Goal: Transaction & Acquisition: Purchase product/service

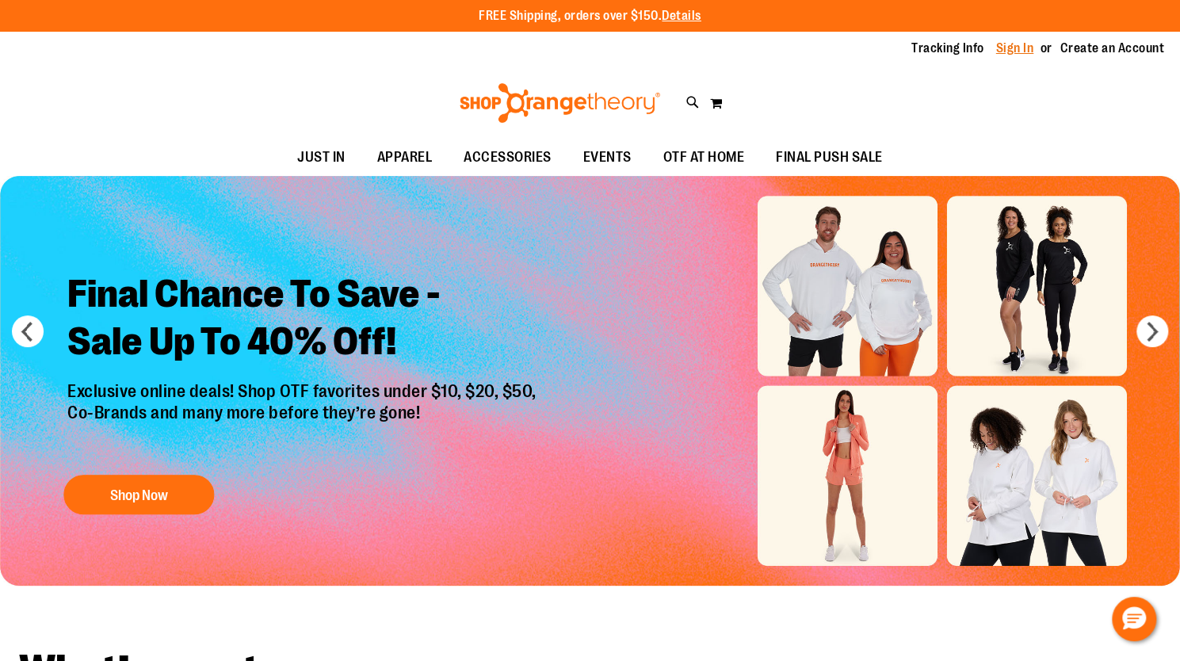
click at [1015, 50] on link "Sign In" at bounding box center [1015, 48] width 38 height 17
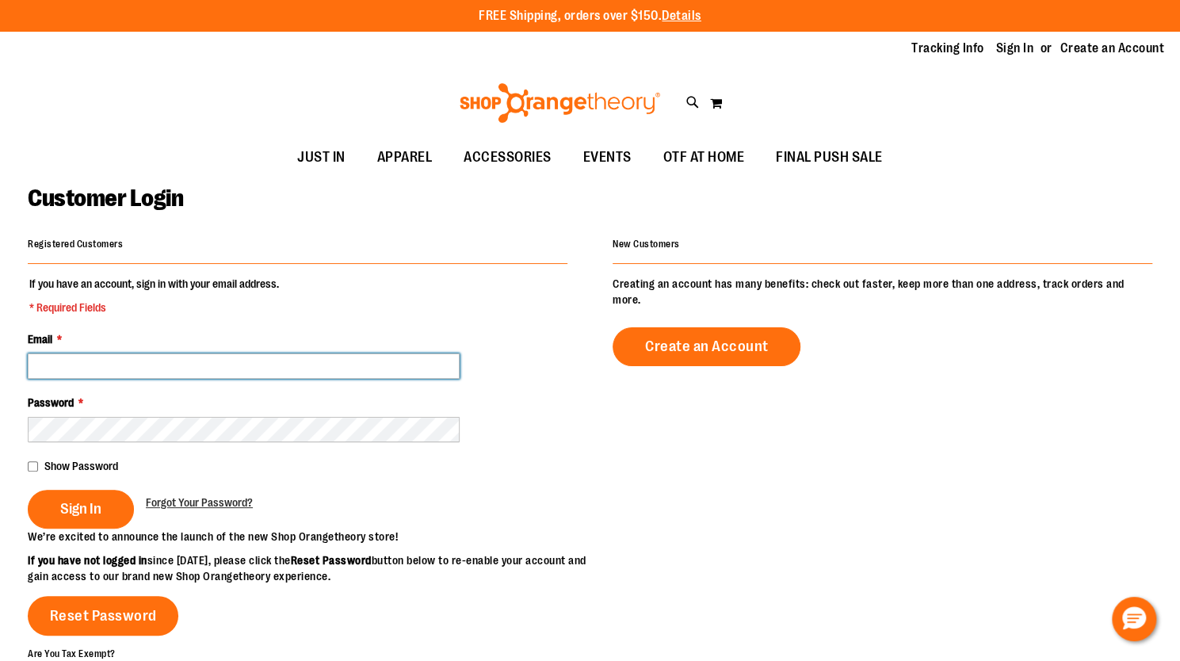
click at [379, 364] on input "Email *" at bounding box center [244, 366] width 432 height 25
type input "**********"
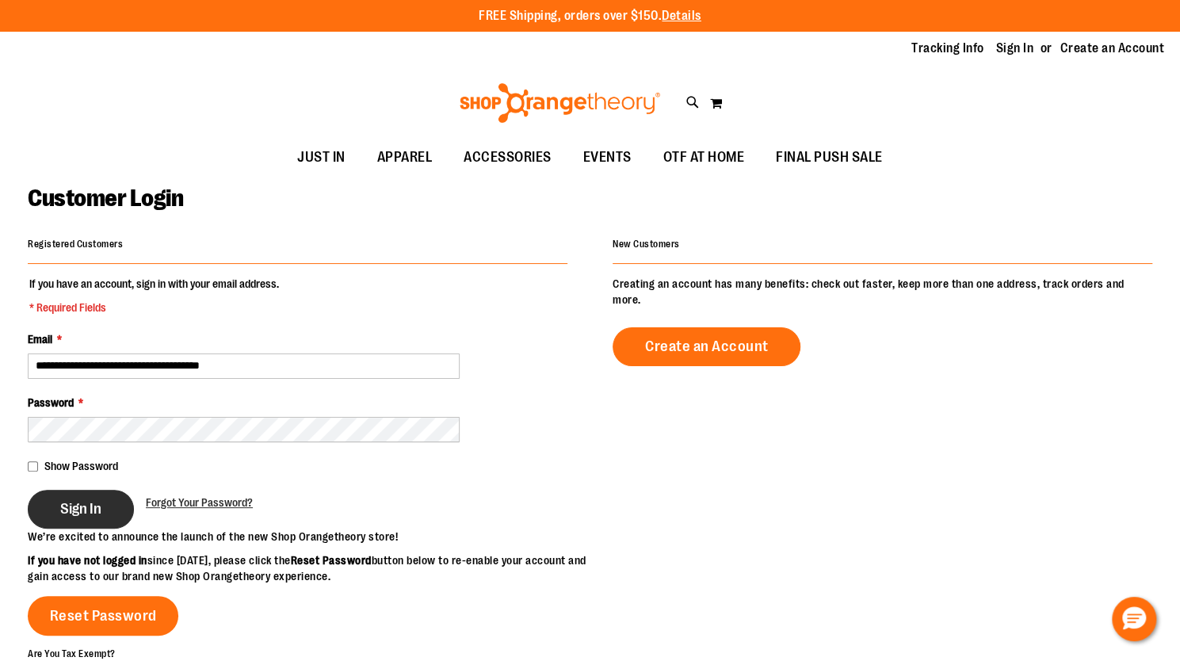
click at [78, 505] on span "Sign In" at bounding box center [80, 508] width 41 height 17
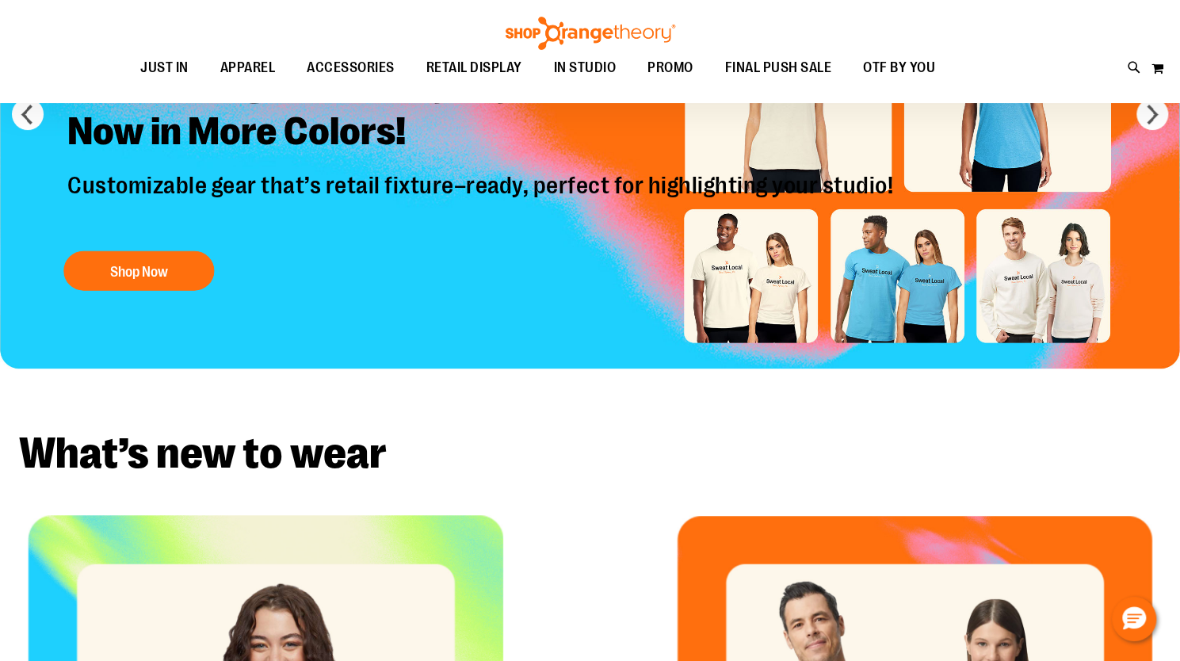
scroll to position [236, 0]
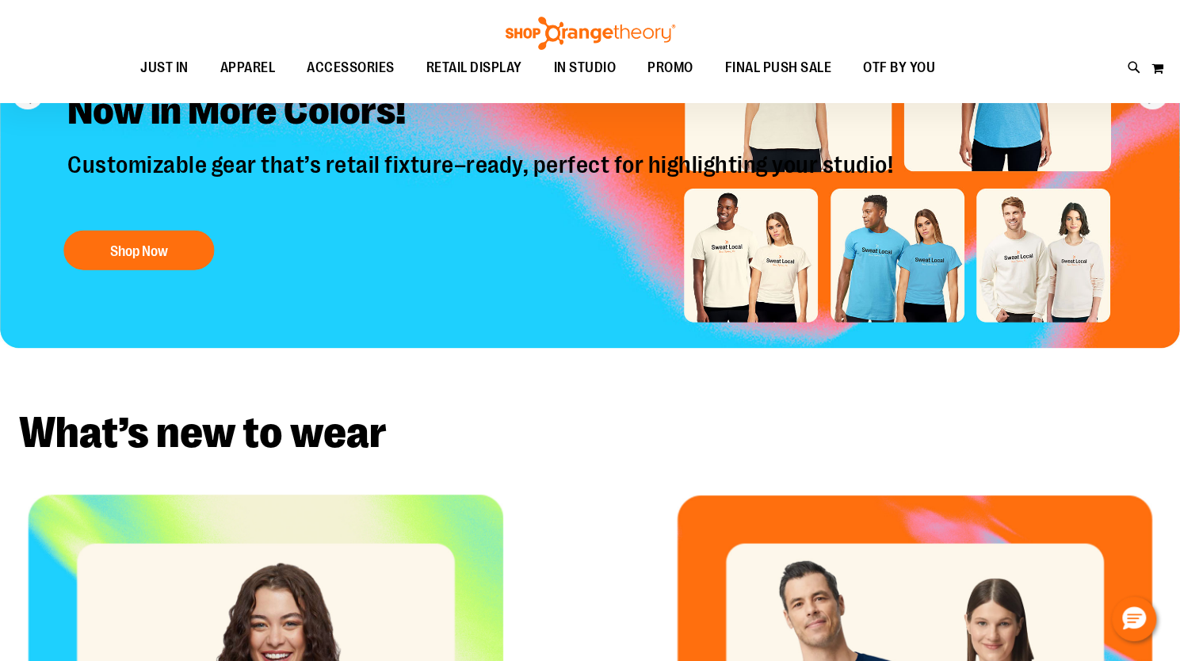
click at [851, 426] on h2 "What’s new to wear" at bounding box center [590, 433] width 1142 height 44
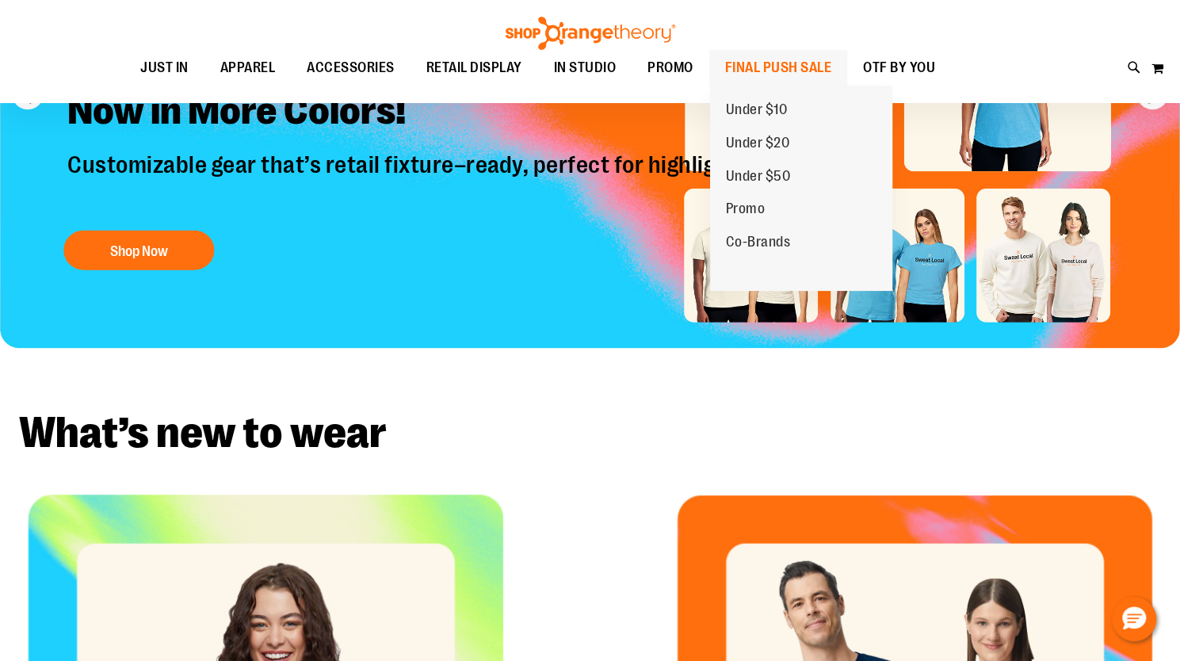
click at [736, 66] on span "FINAL PUSH SALE" at bounding box center [778, 68] width 107 height 36
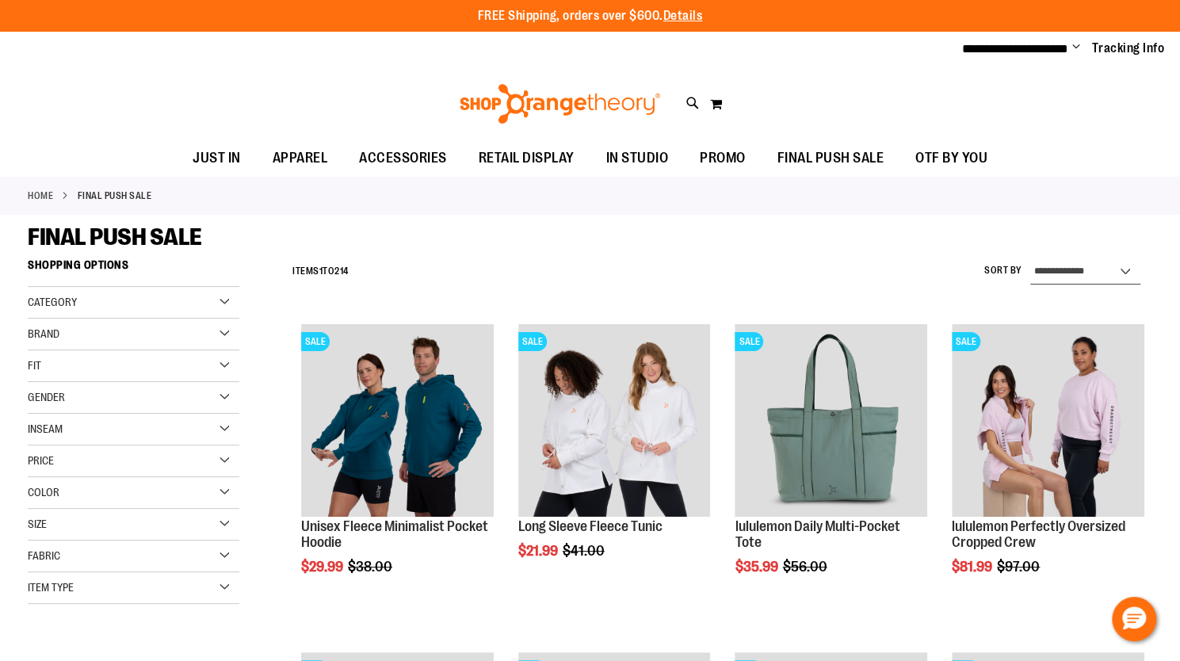
click at [1051, 272] on select "**********" at bounding box center [1085, 271] width 110 height 25
select select "*********"
click at [1030, 259] on select "**********" at bounding box center [1085, 271] width 110 height 25
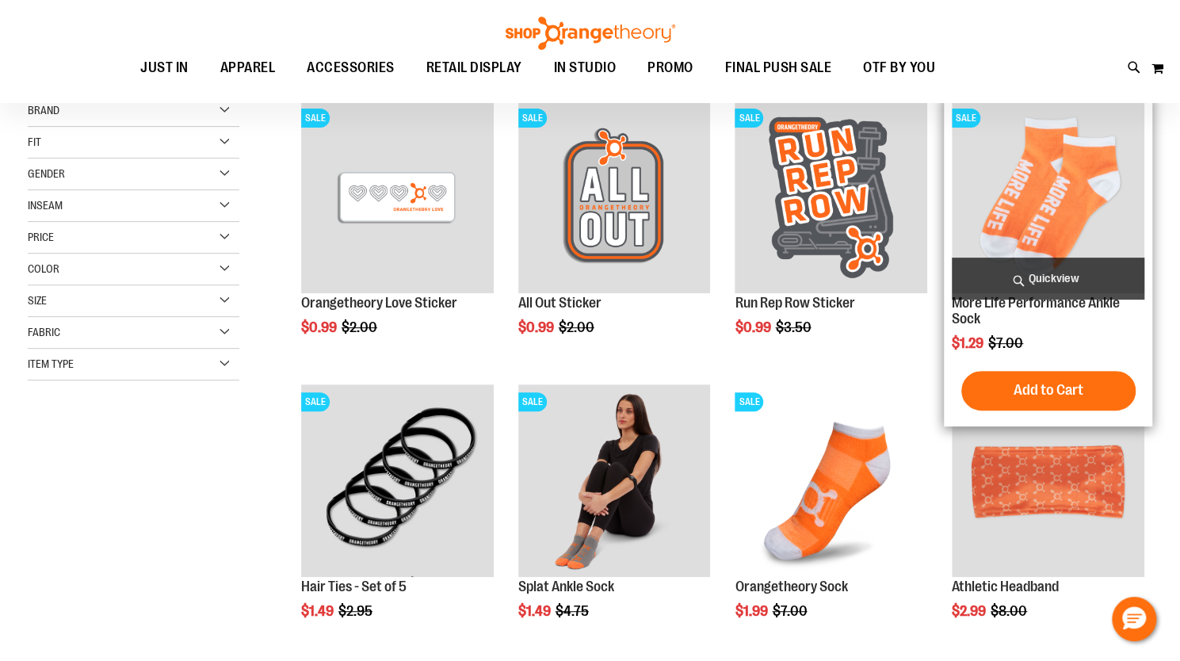
scroll to position [250, 0]
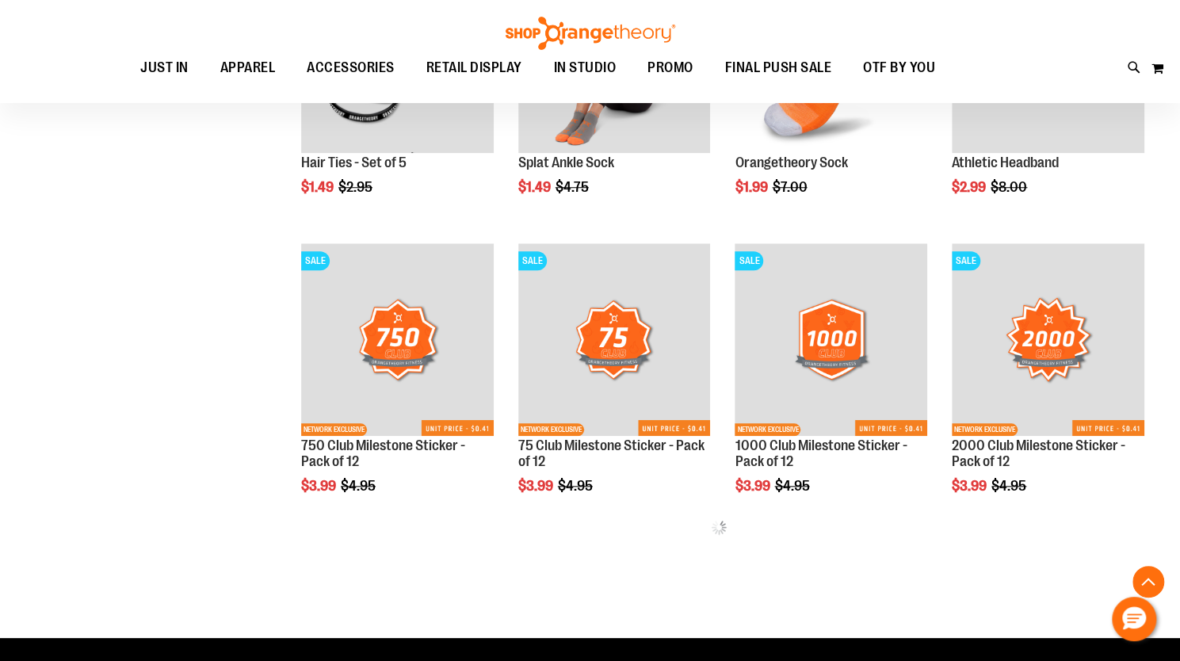
scroll to position [935, 0]
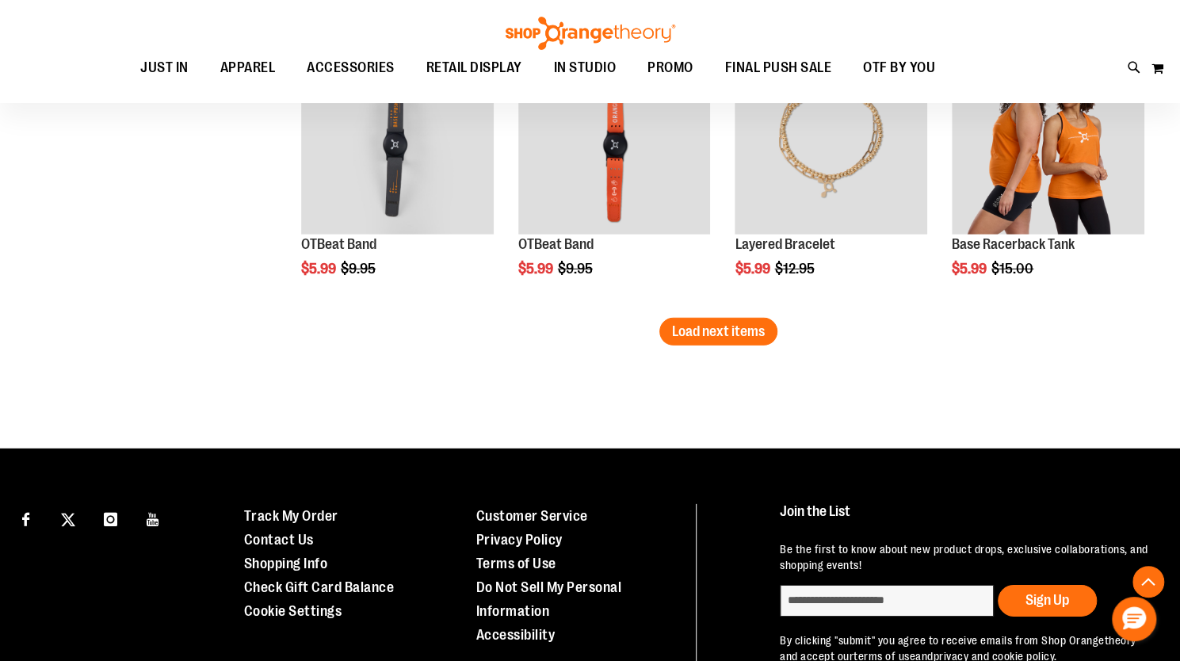
scroll to position [2647, 0]
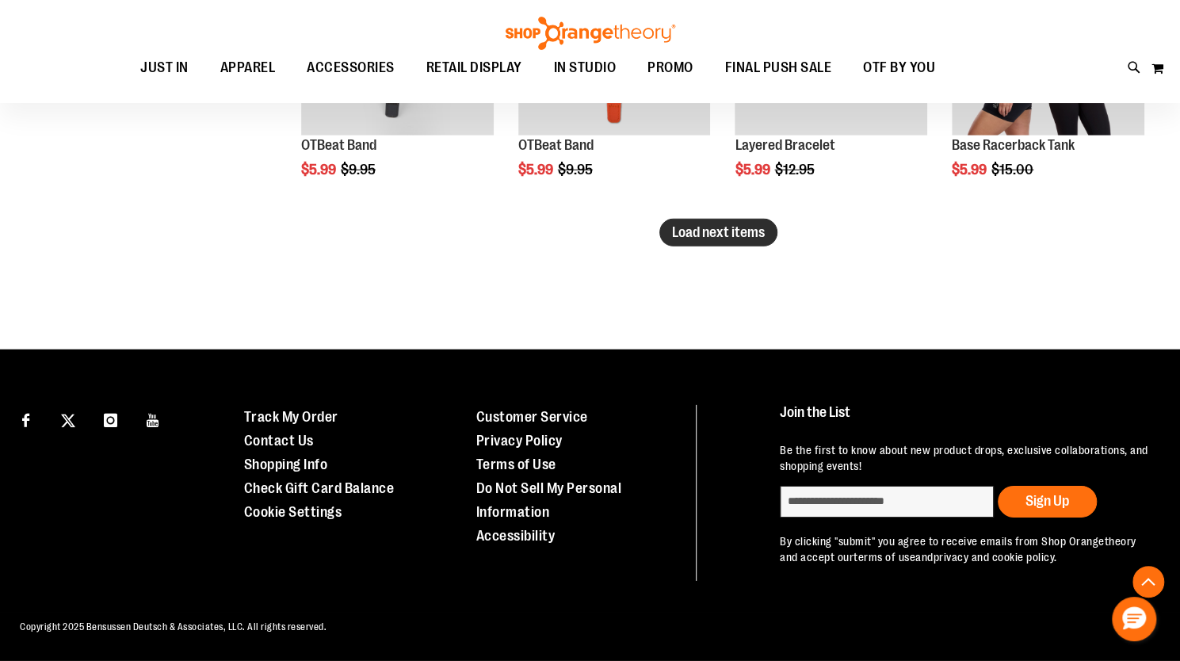
click at [682, 235] on span "Load next items" at bounding box center [718, 232] width 93 height 16
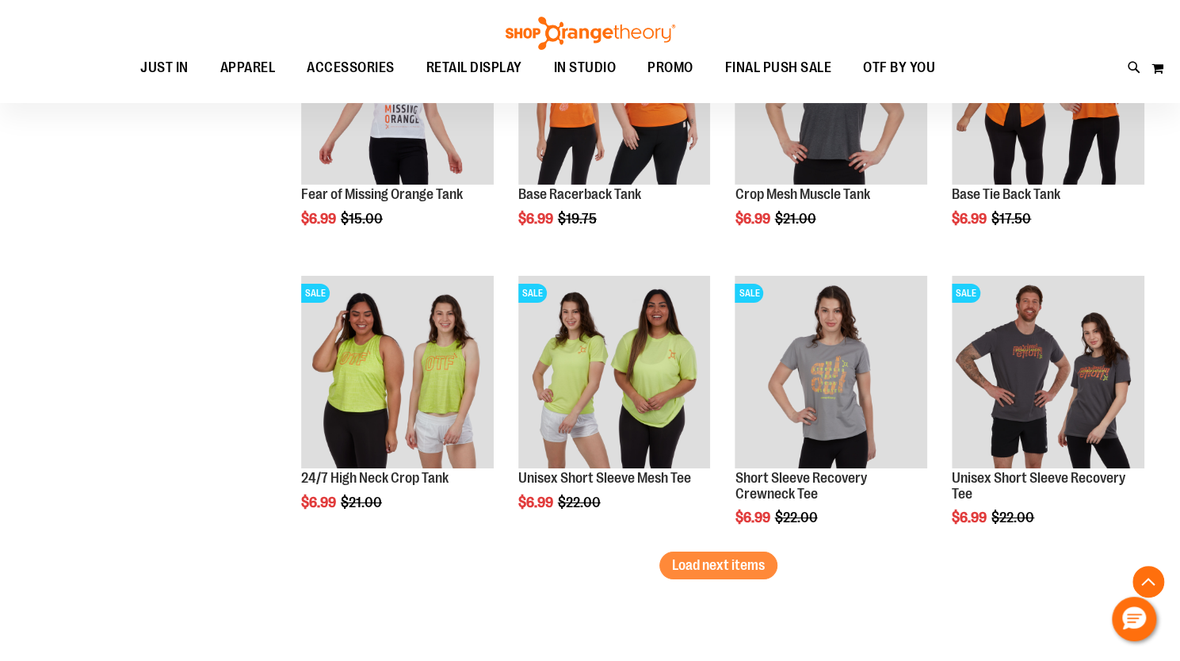
scroll to position [3202, 0]
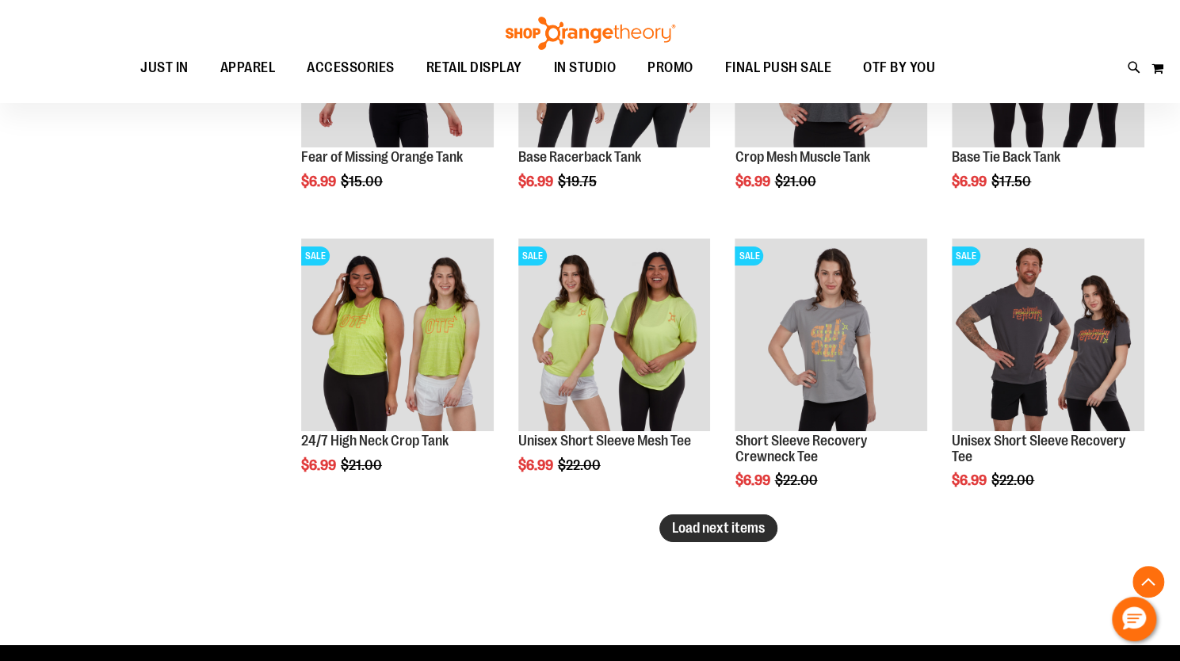
click at [705, 531] on span "Load next items" at bounding box center [718, 528] width 93 height 16
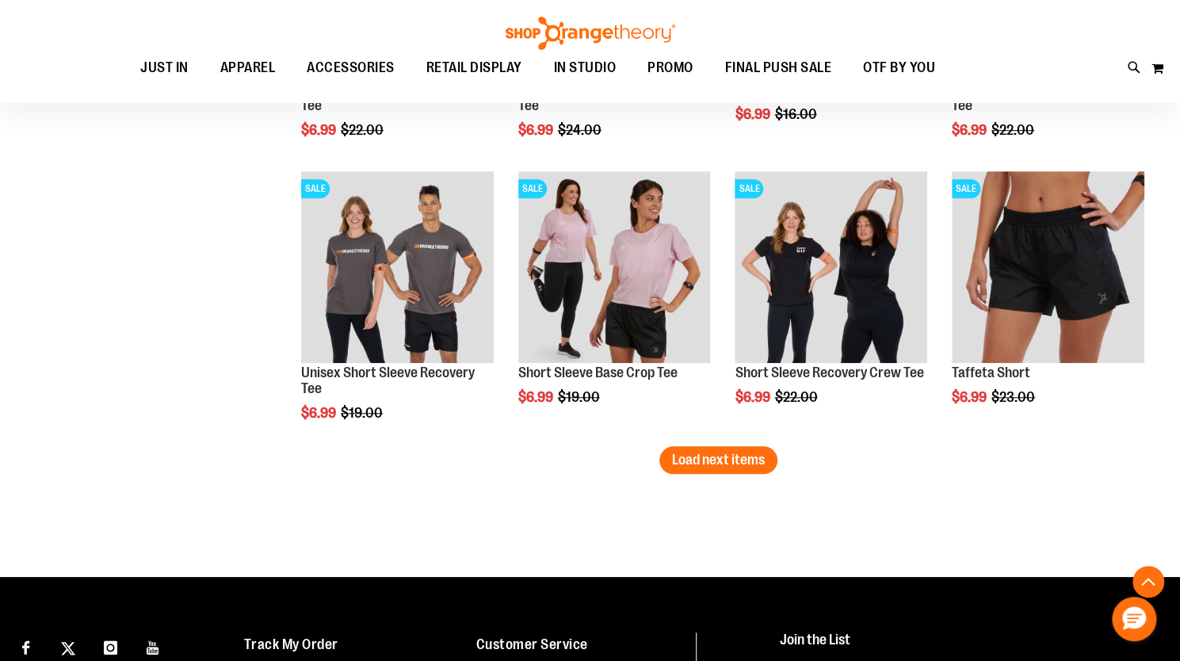
scroll to position [4153, 0]
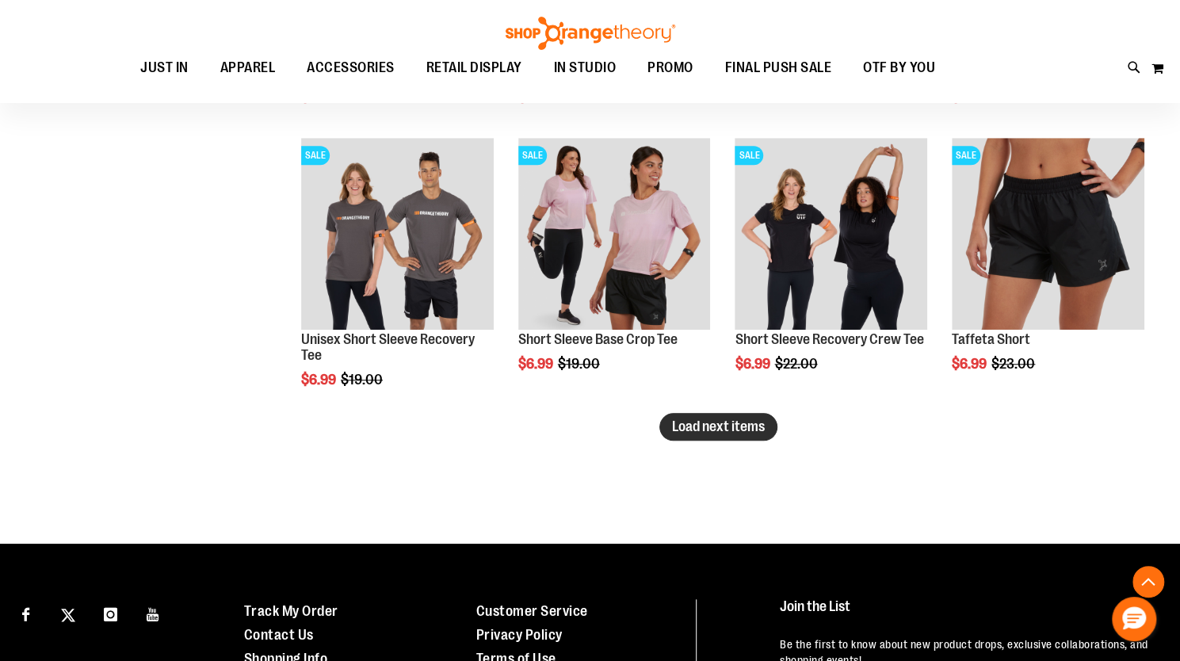
click at [736, 431] on span "Load next items" at bounding box center [718, 427] width 93 height 16
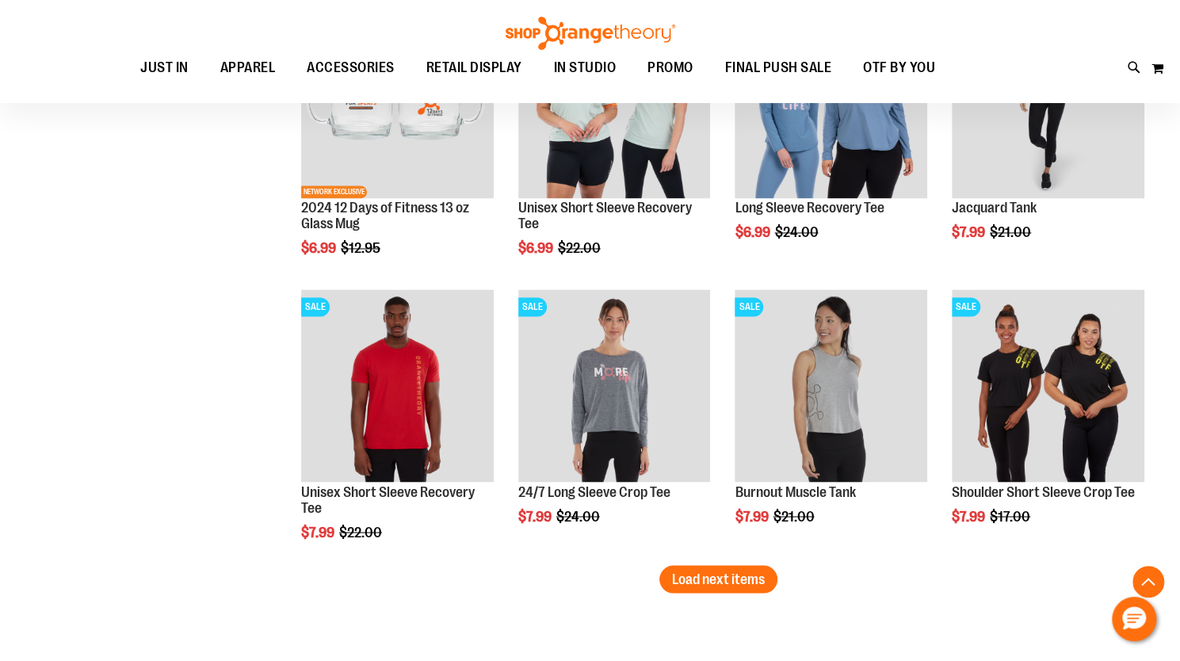
scroll to position [4866, 0]
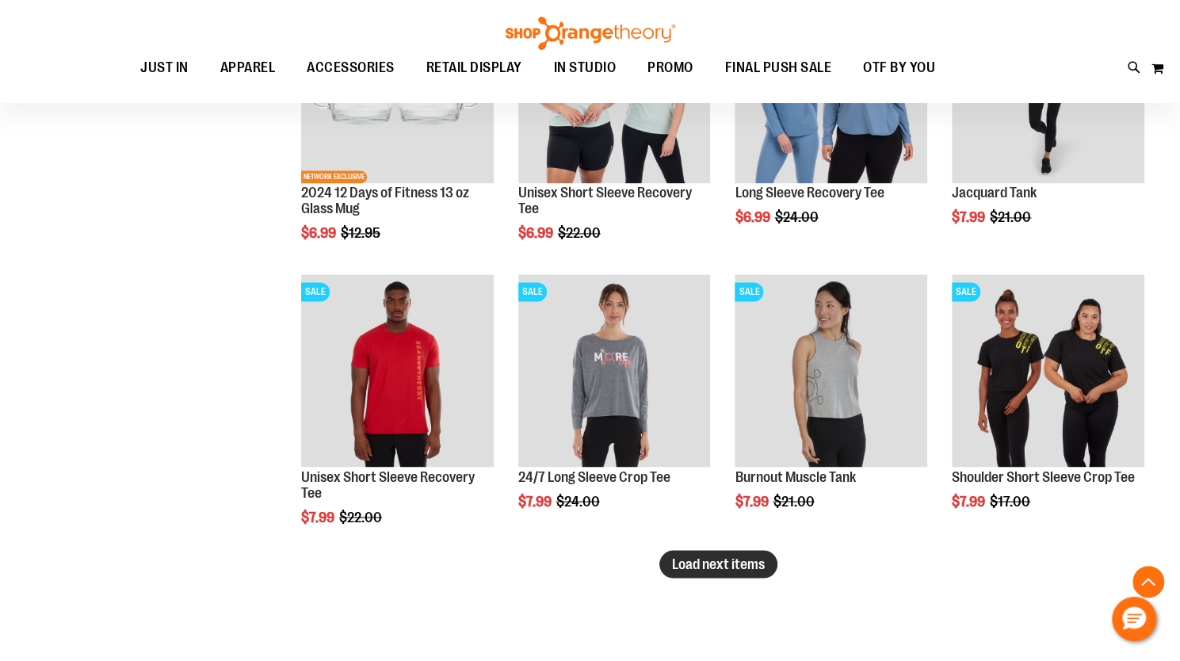
click at [715, 570] on span "Load next items" at bounding box center [718, 564] width 93 height 16
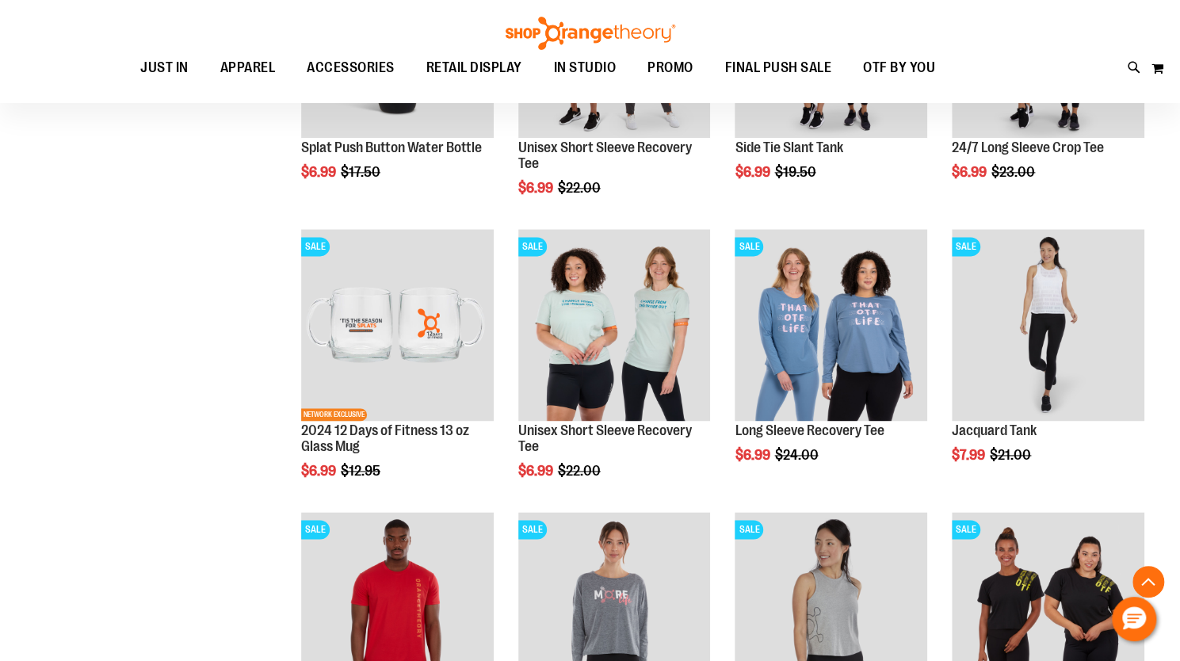
scroll to position [4708, 0]
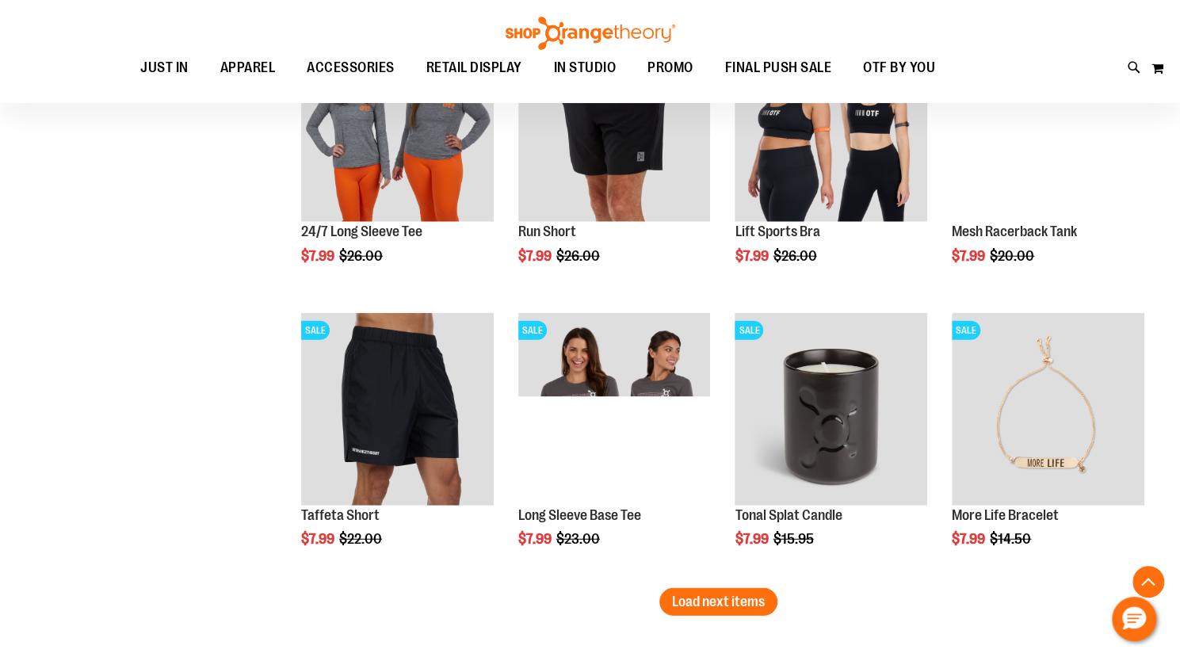
scroll to position [5738, 0]
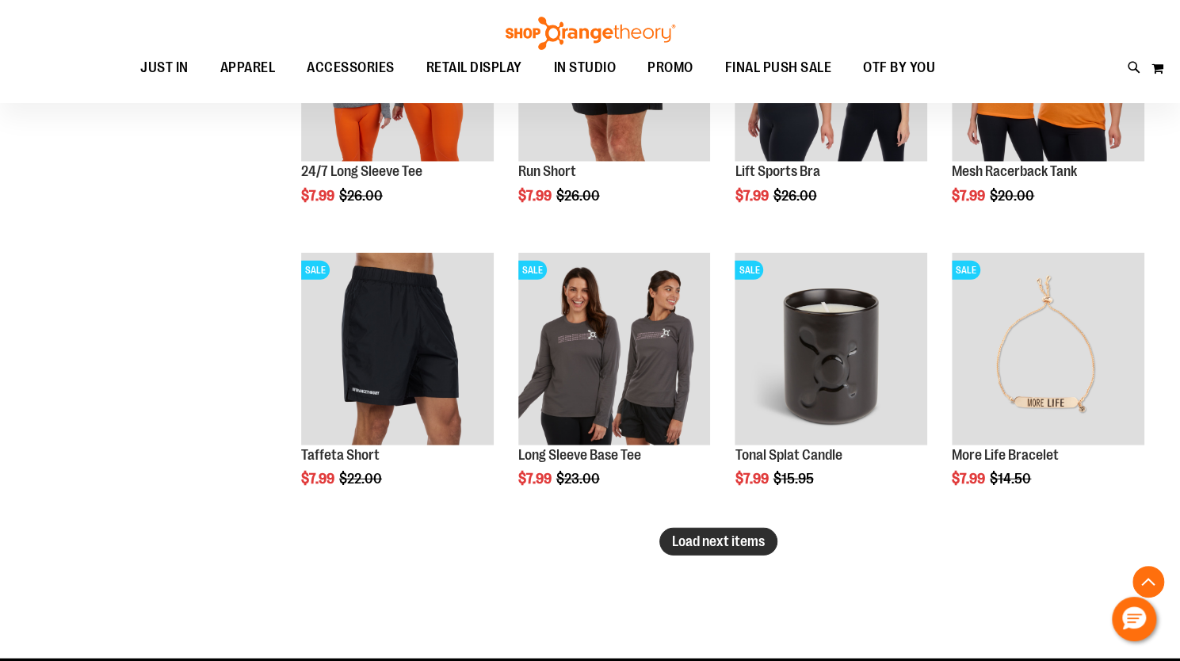
click at [704, 537] on span "Load next items" at bounding box center [718, 541] width 93 height 16
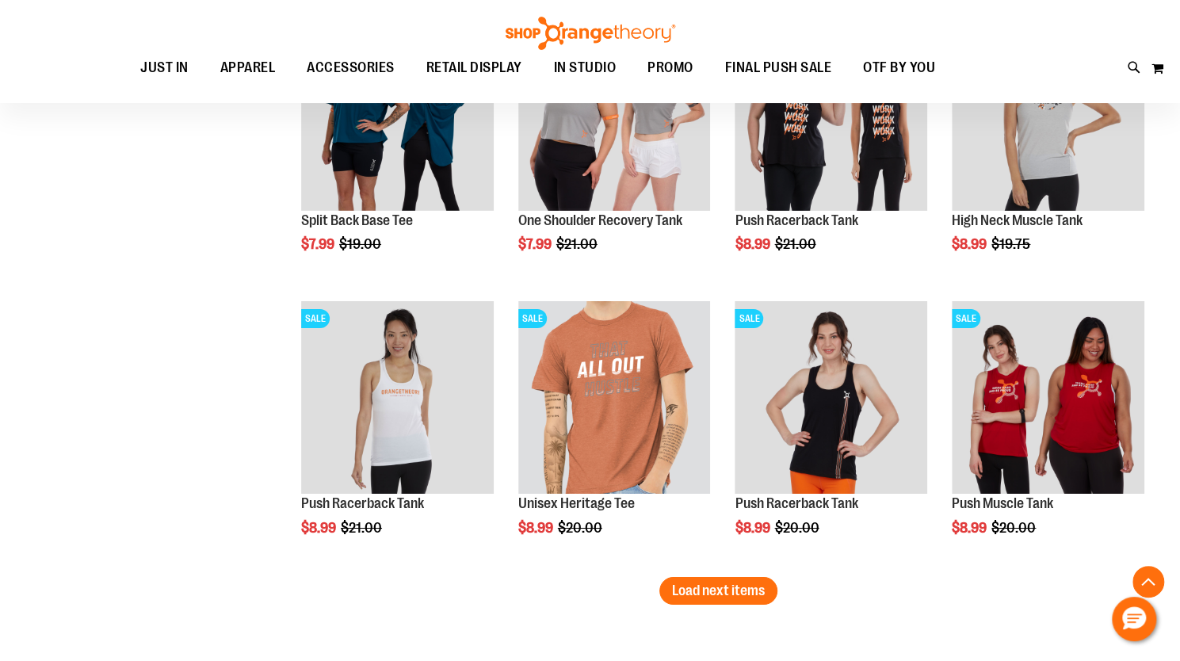
scroll to position [6689, 0]
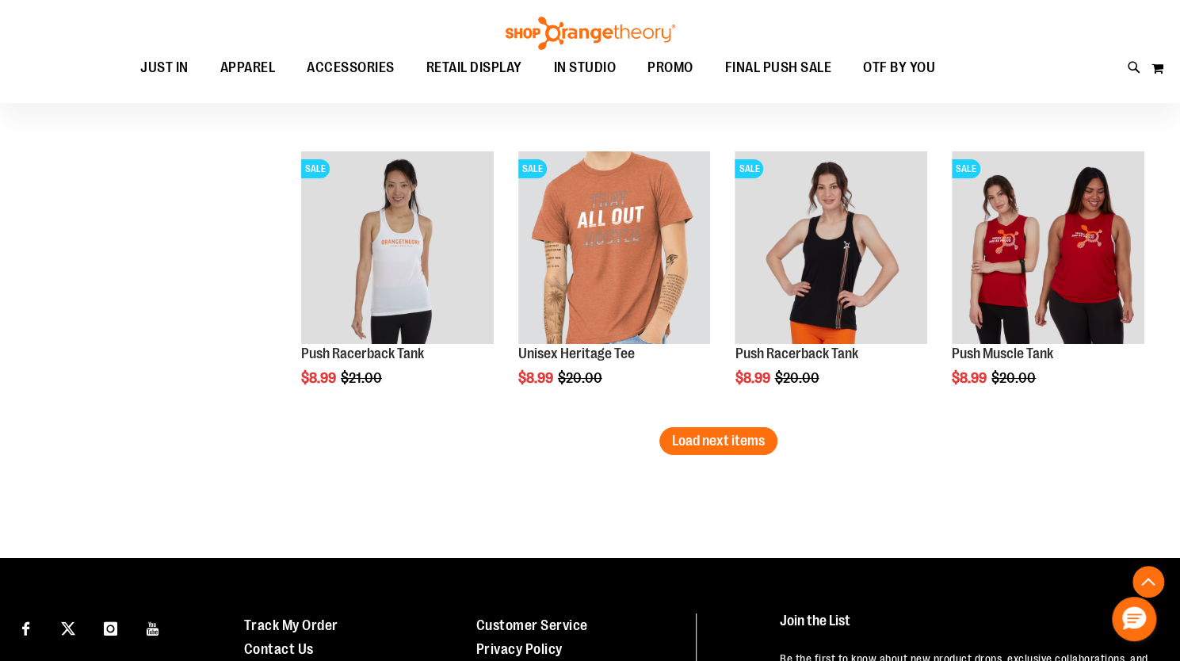
click at [704, 440] on span "Load next items" at bounding box center [718, 441] width 93 height 16
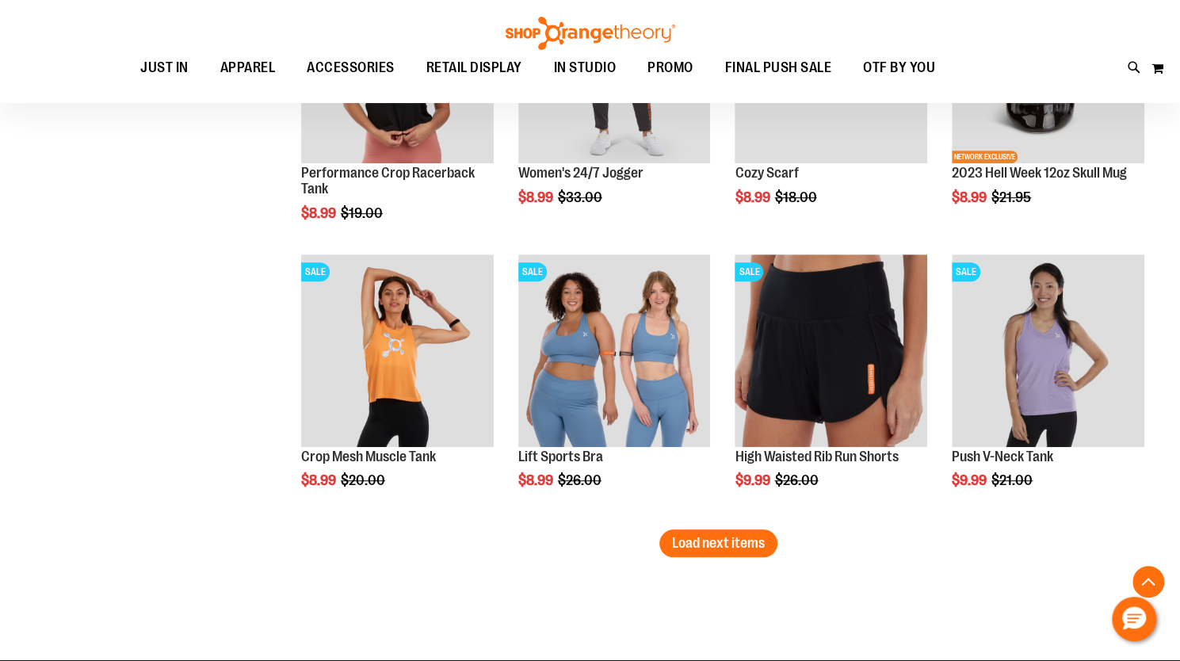
scroll to position [7482, 0]
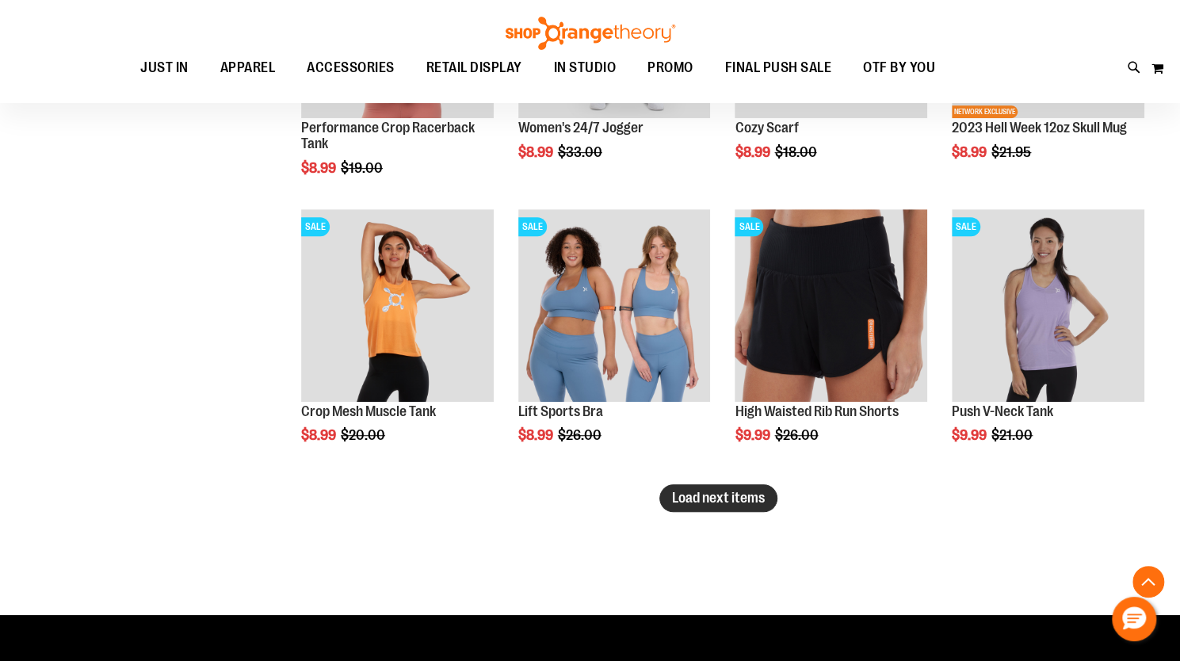
click at [740, 502] on span "Load next items" at bounding box center [718, 498] width 93 height 16
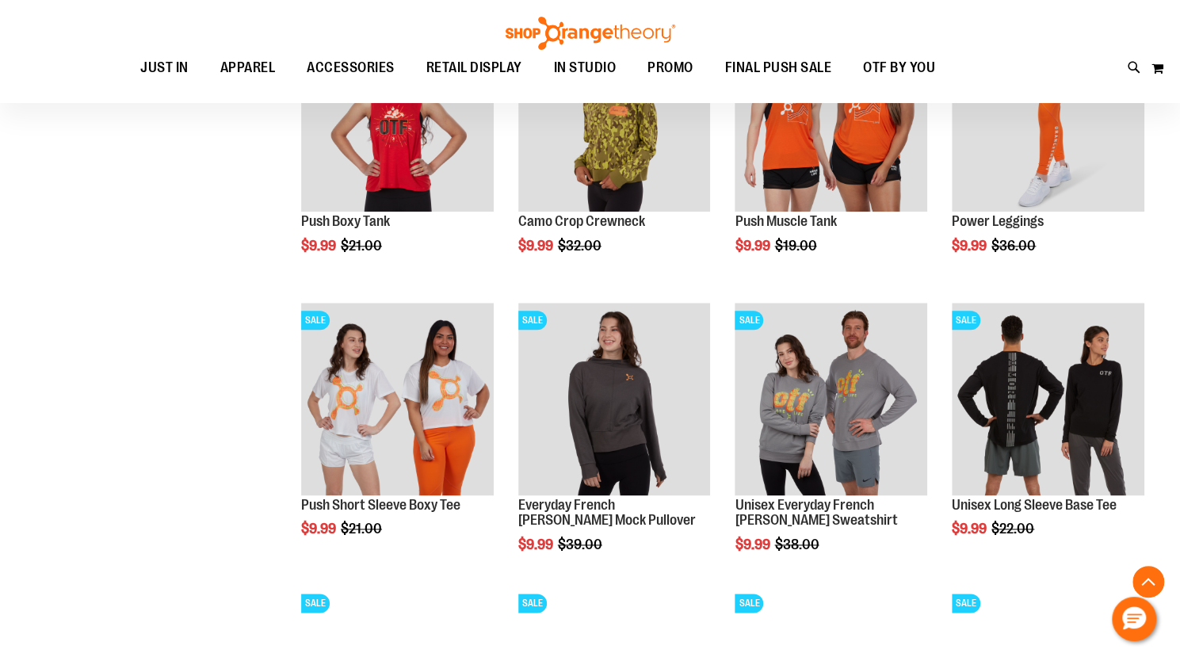
scroll to position [7958, 0]
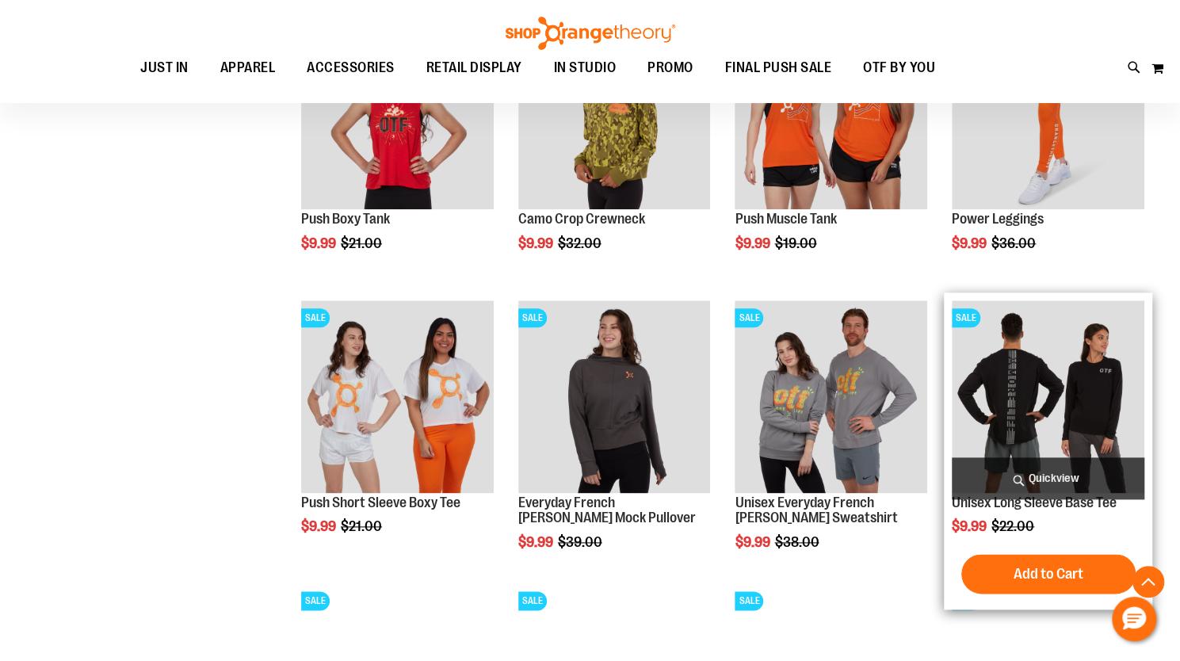
click at [1057, 409] on img "product" at bounding box center [1048, 396] width 193 height 193
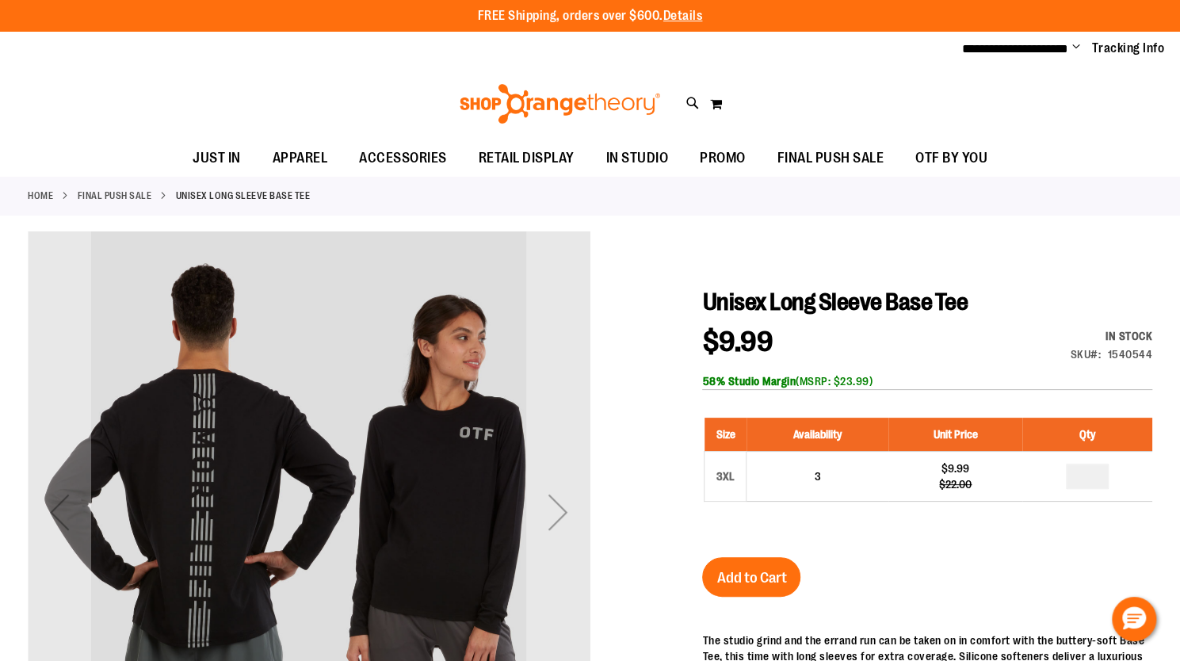
click at [1078, 44] on span "Change" at bounding box center [1076, 47] width 8 height 15
click at [985, 109] on link "Sign Out" at bounding box center [1019, 107] width 139 height 30
